Goal: Book appointment/travel/reservation

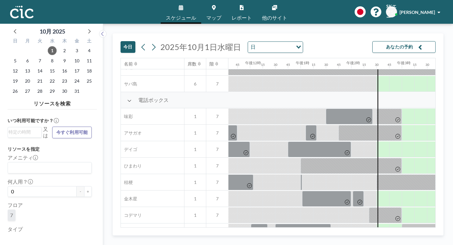
scroll to position [158, 586]
drag, startPoint x: 222, startPoint y: 175, endPoint x: 294, endPoint y: 176, distance: 71.8
click at [402, 240] on div at bounding box center [452, 248] width 101 height 16
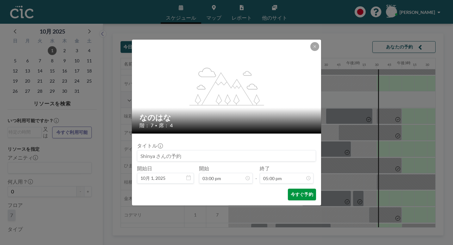
click at [293, 191] on font "今すぐ予約" at bounding box center [302, 194] width 22 height 6
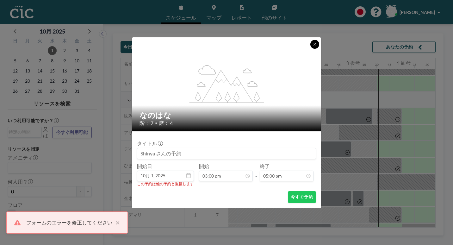
click at [310, 49] on button at bounding box center [314, 44] width 9 height 9
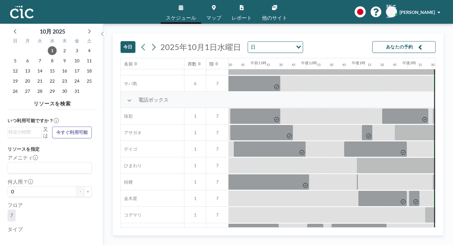
scroll to position [190, 530]
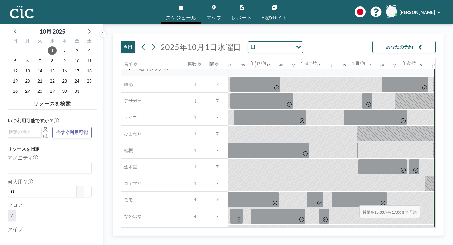
drag, startPoint x: 282, startPoint y: 210, endPoint x: 357, endPoint y: 212, distance: 75.3
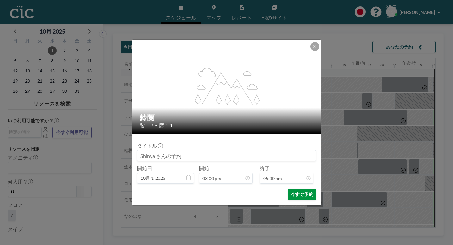
click at [288, 189] on button "今すぐ予約" at bounding box center [302, 195] width 28 height 12
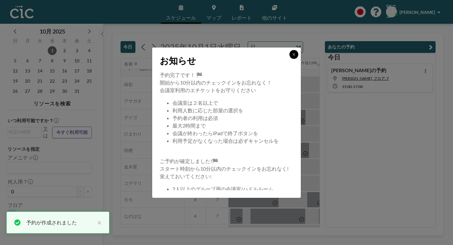
click at [289, 59] on button at bounding box center [293, 54] width 9 height 9
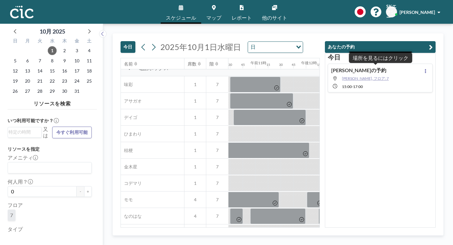
click at [379, 76] on span "[PERSON_NAME], フロア: 7" at bounding box center [365, 78] width 47 height 5
